Goal: Information Seeking & Learning: Learn about a topic

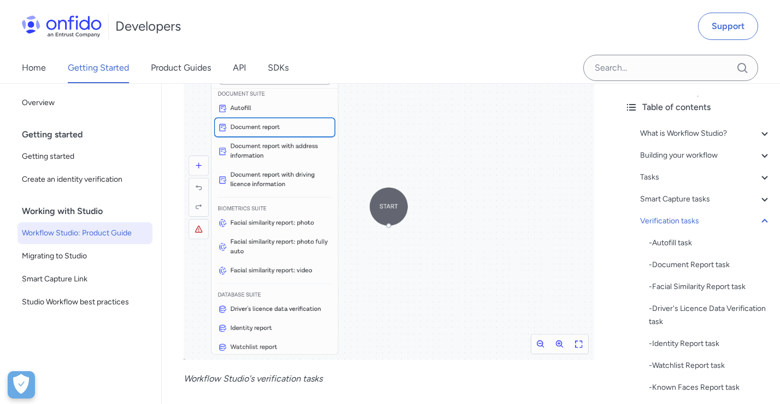
scroll to position [7435, 0]
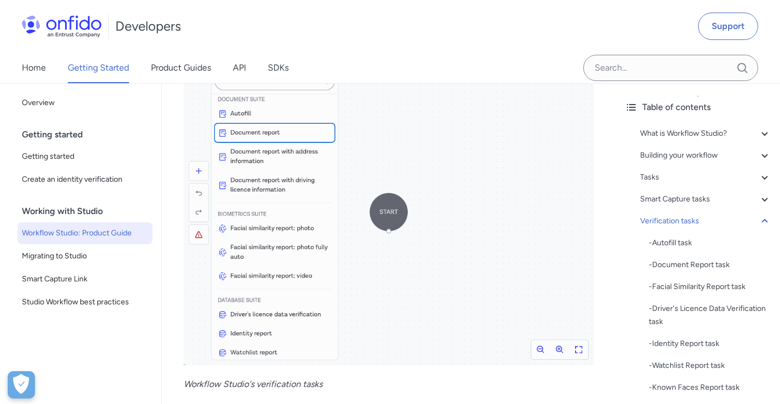
click at [306, 270] on img at bounding box center [389, 202] width 411 height 324
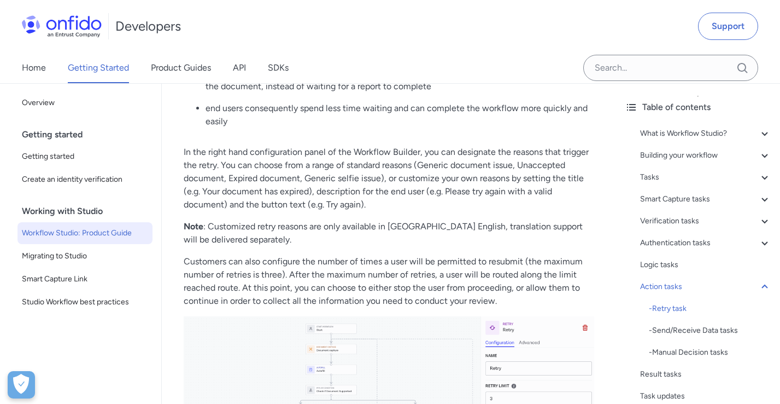
scroll to position [13305, 0]
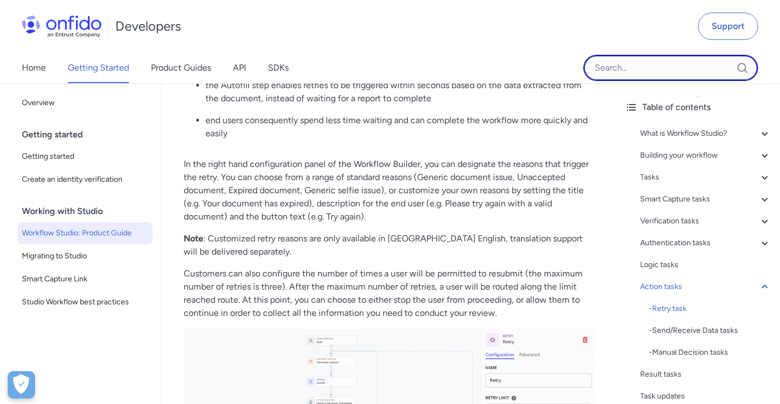
click at [618, 72] on input "Onfido search input field" at bounding box center [670, 68] width 175 height 26
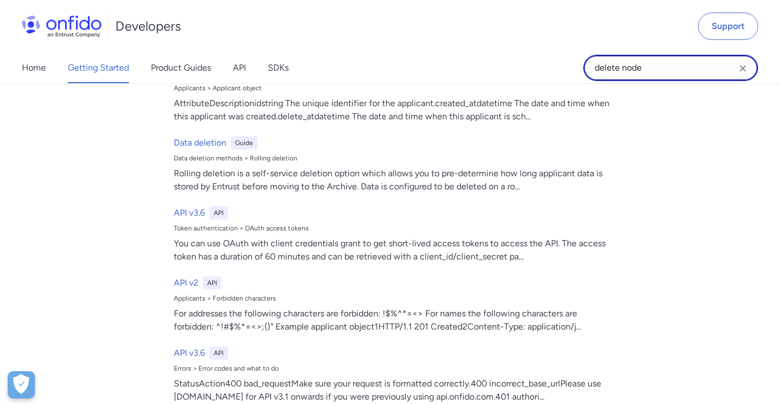
scroll to position [463, 0]
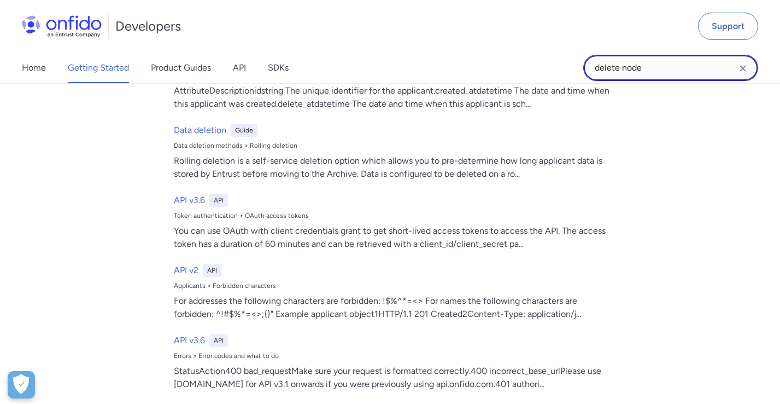
click at [639, 67] on input "delete node" at bounding box center [670, 68] width 175 height 26
type input "workflow"
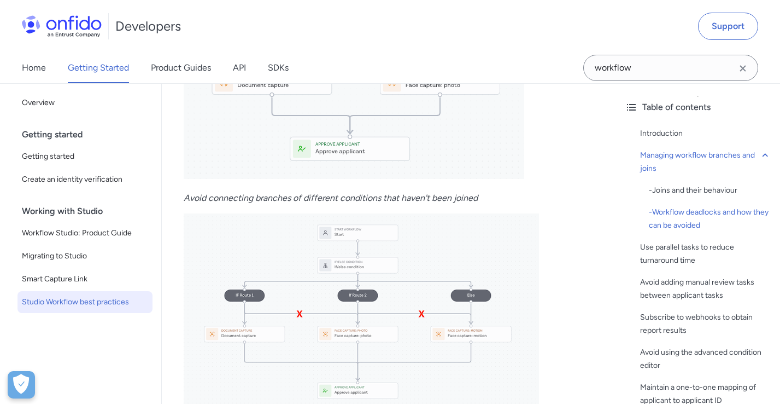
scroll to position [1130, 0]
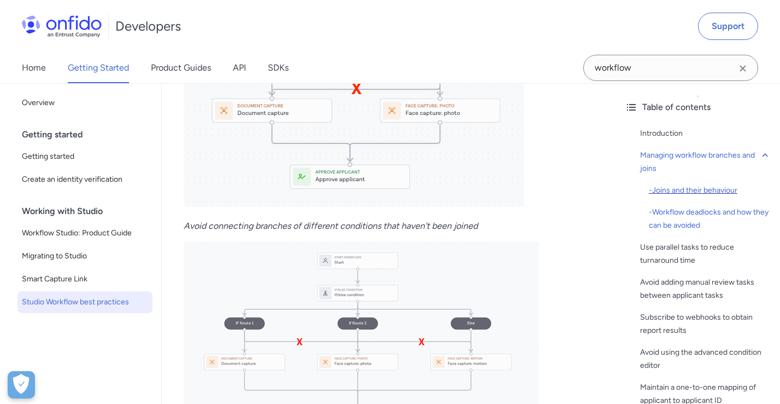
click at [675, 187] on div "- Joins and their behaviour" at bounding box center [710, 190] width 122 height 13
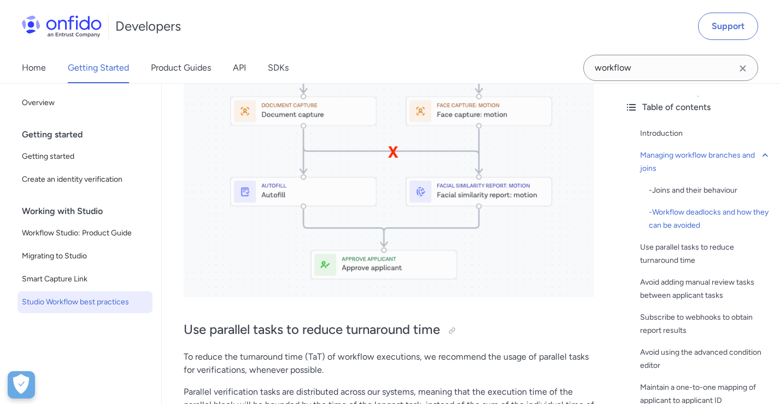
scroll to position [1662, 0]
